Goal: Browse casually: Explore the website without a specific task or goal

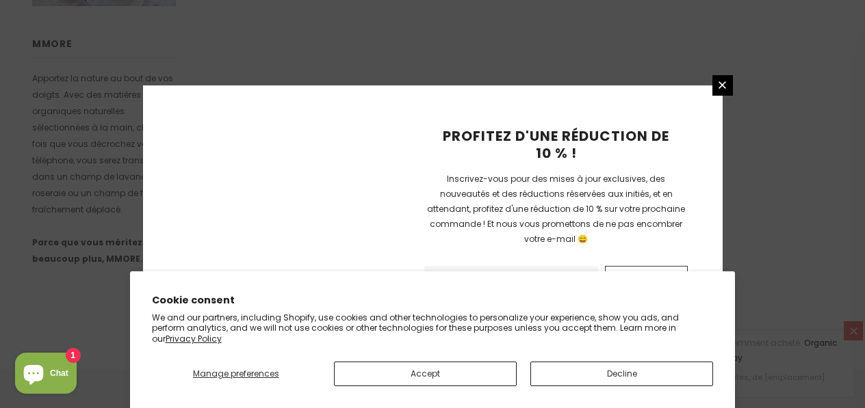
scroll to position [1055, 0]
